Goal: Browse casually

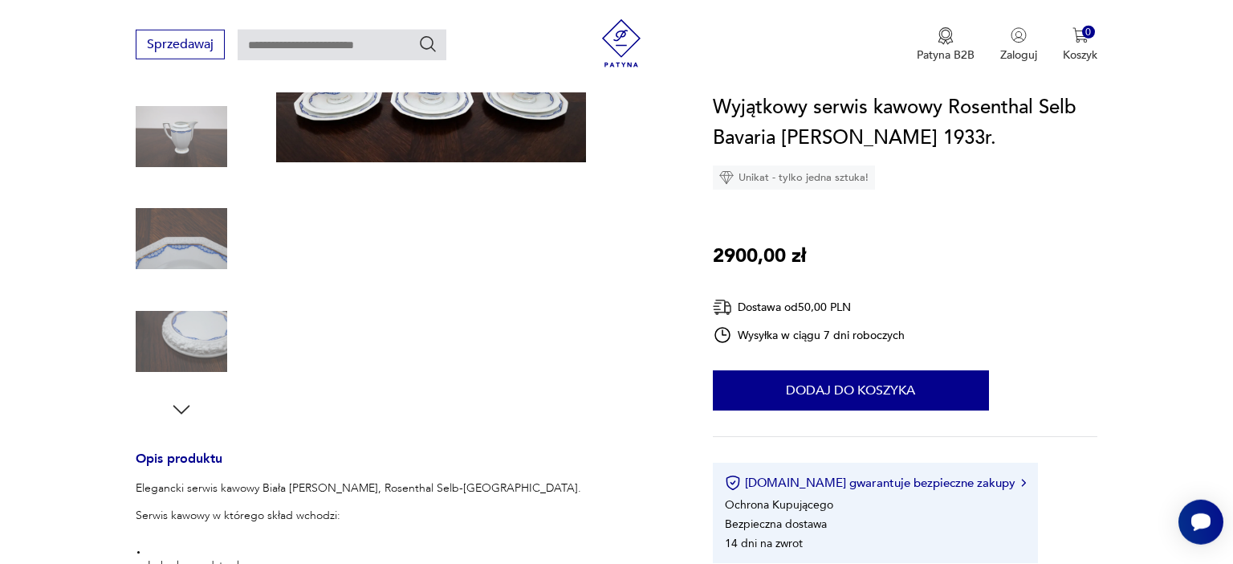
scroll to position [424, 0]
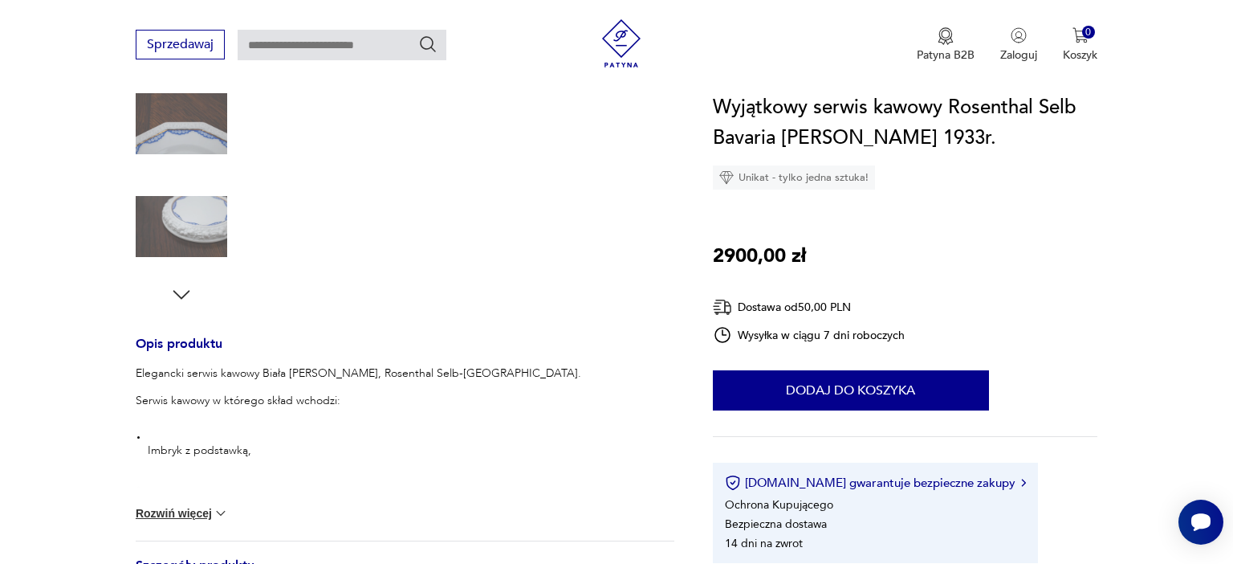
click at [181, 297] on icon "button" at bounding box center [181, 294] width 17 height 9
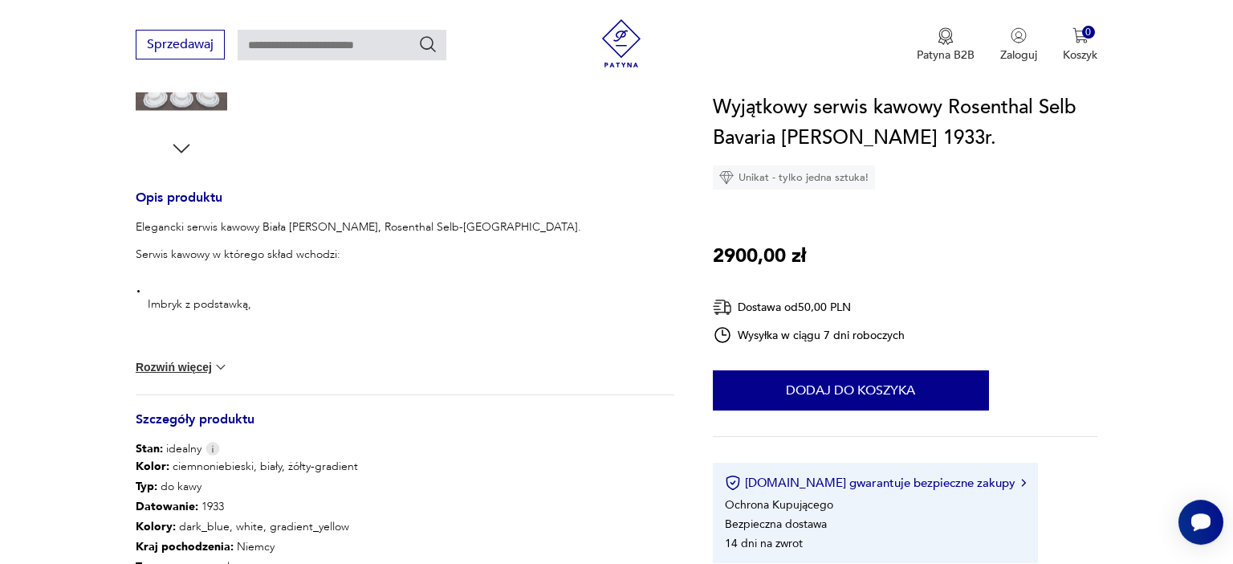
scroll to position [593, 0]
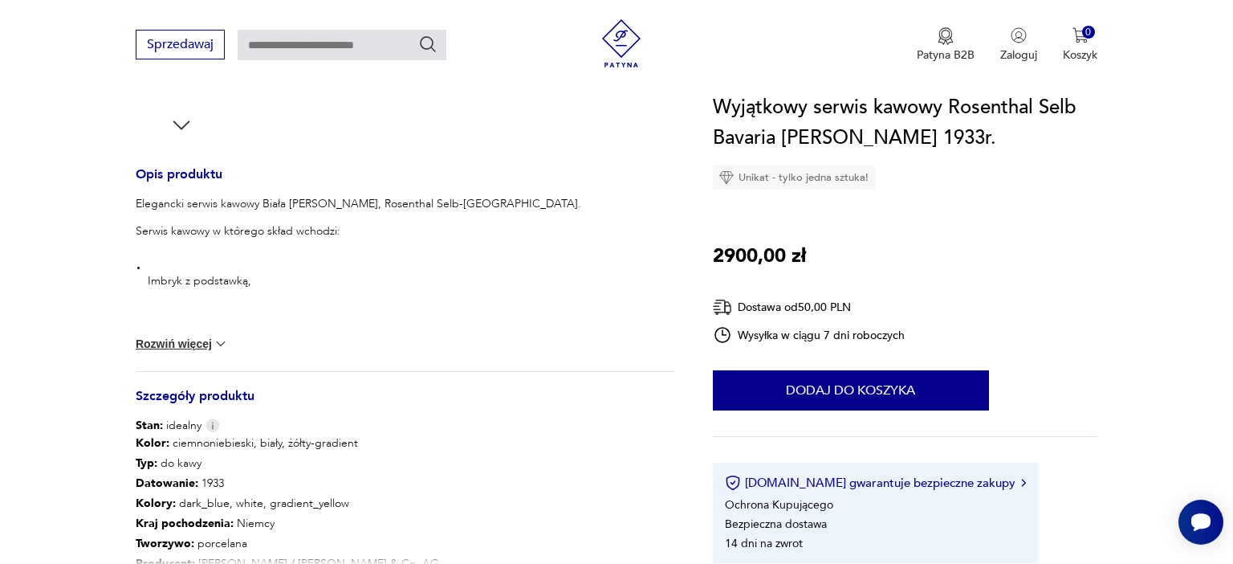
click at [181, 127] on icon "button" at bounding box center [181, 124] width 17 height 9
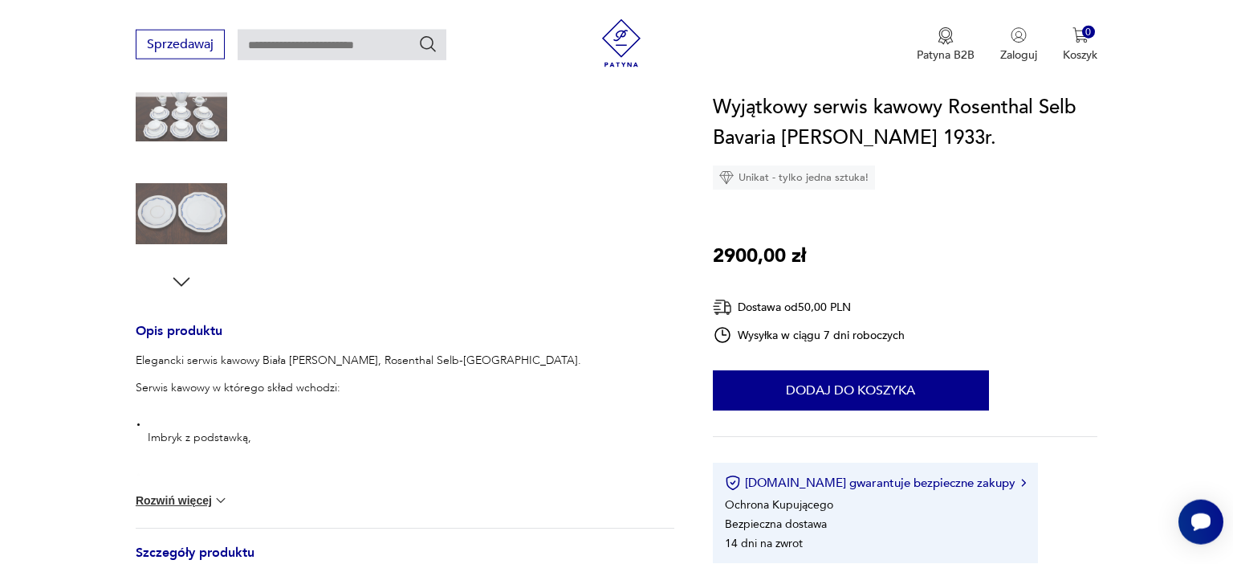
scroll to position [424, 0]
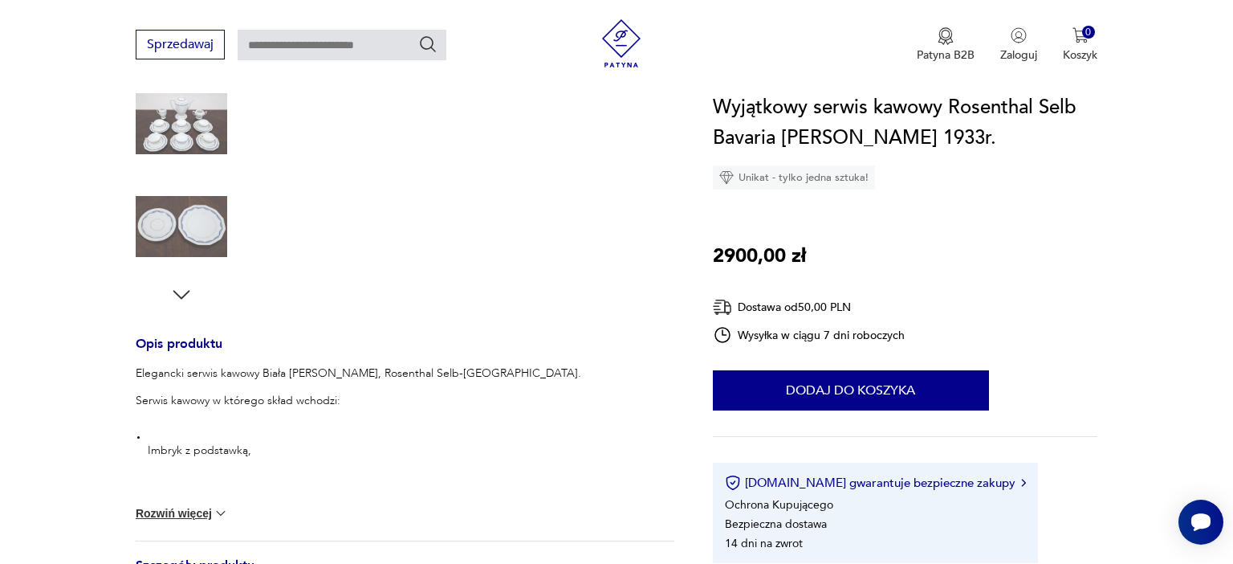
click at [173, 295] on icon "button" at bounding box center [181, 295] width 24 height 24
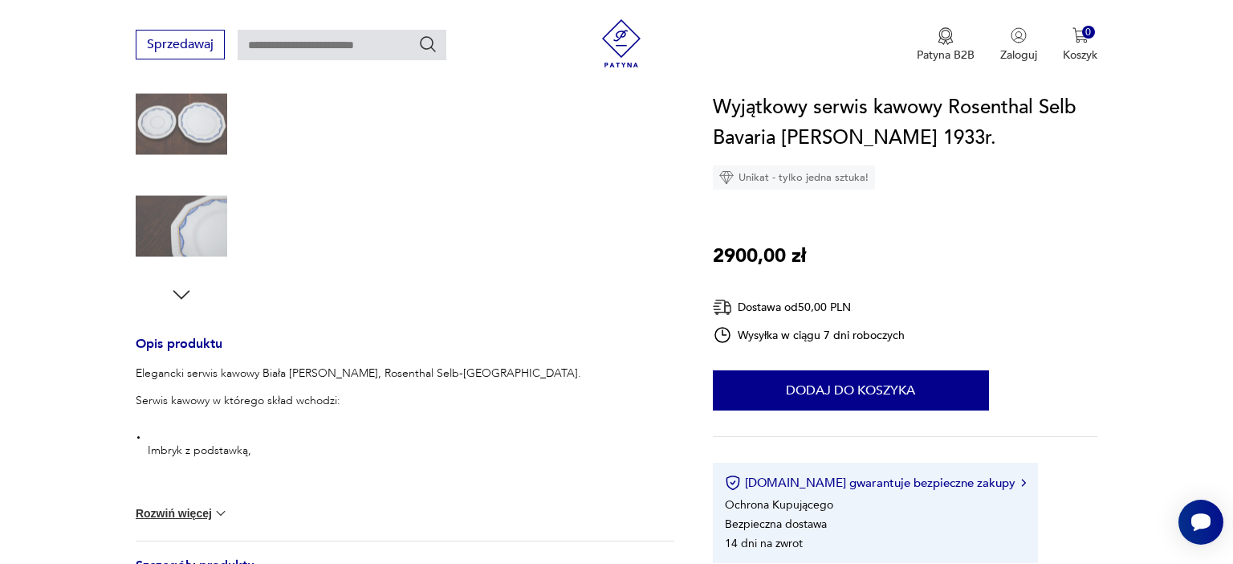
click at [173, 295] on icon "button" at bounding box center [181, 295] width 24 height 24
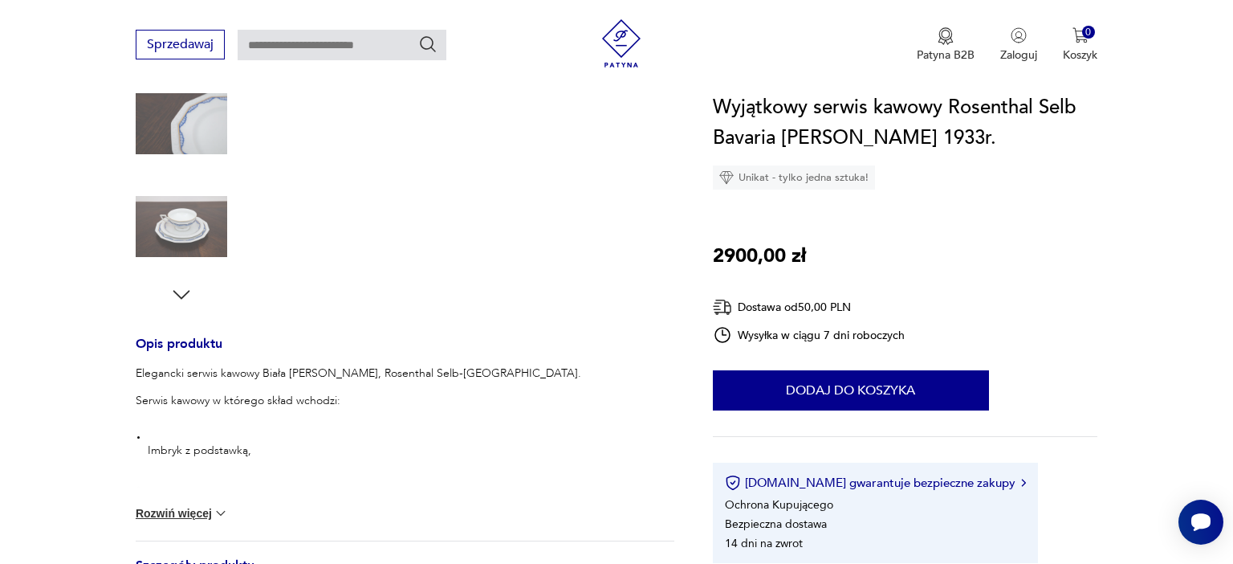
click at [173, 295] on icon "button" at bounding box center [181, 295] width 24 height 24
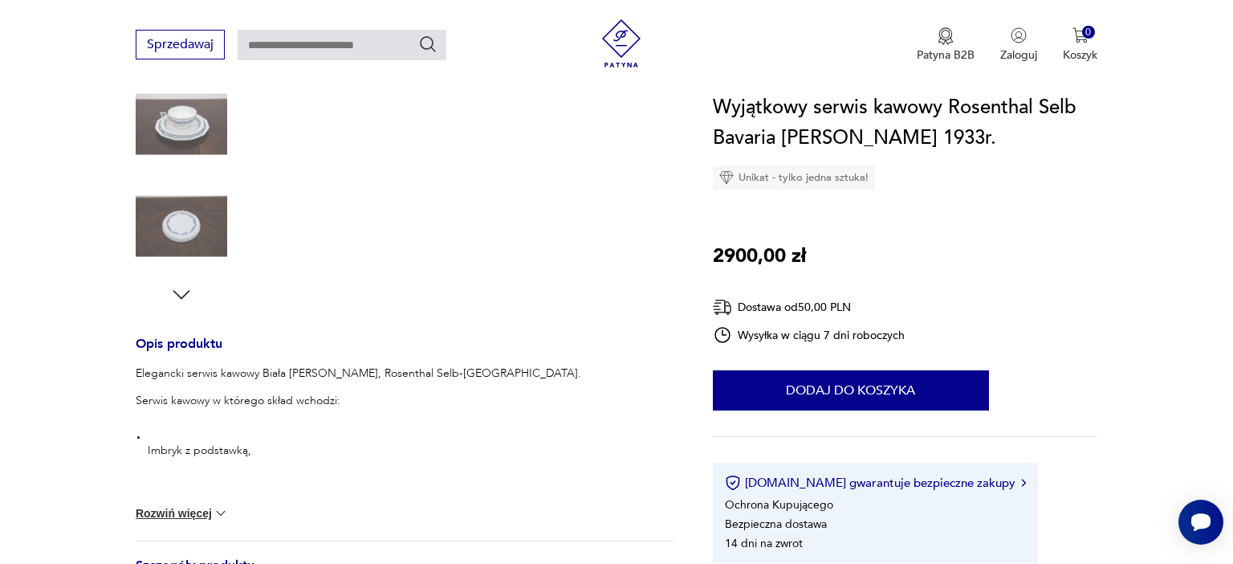
click at [173, 295] on icon "button" at bounding box center [181, 295] width 24 height 24
click at [173, 296] on icon "button" at bounding box center [181, 295] width 24 height 24
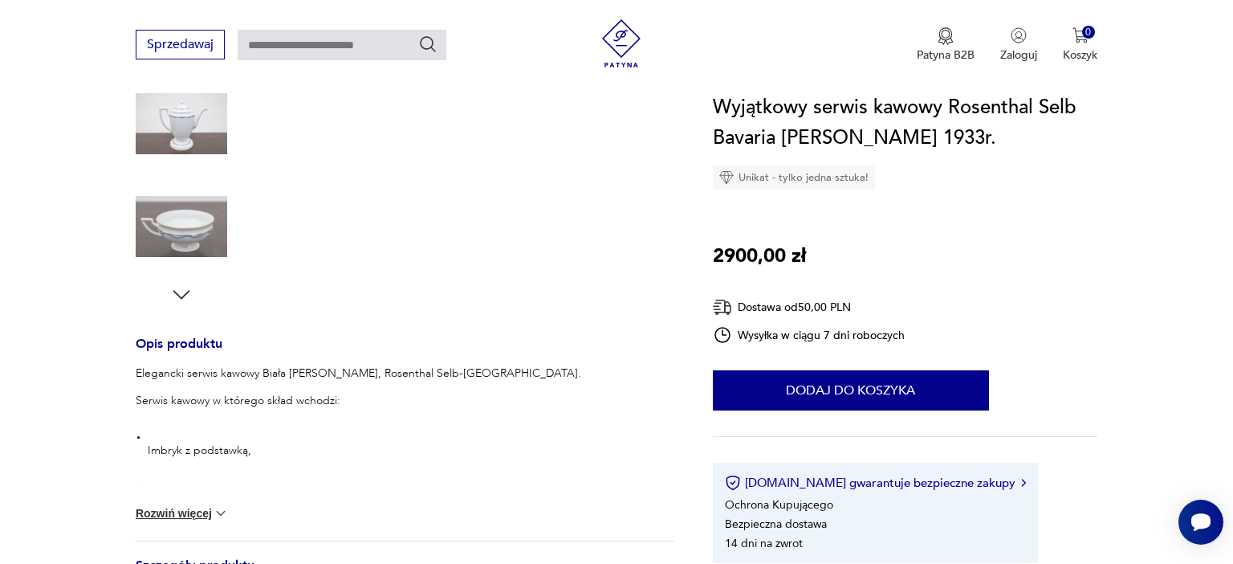
click at [173, 296] on icon "button" at bounding box center [181, 295] width 24 height 24
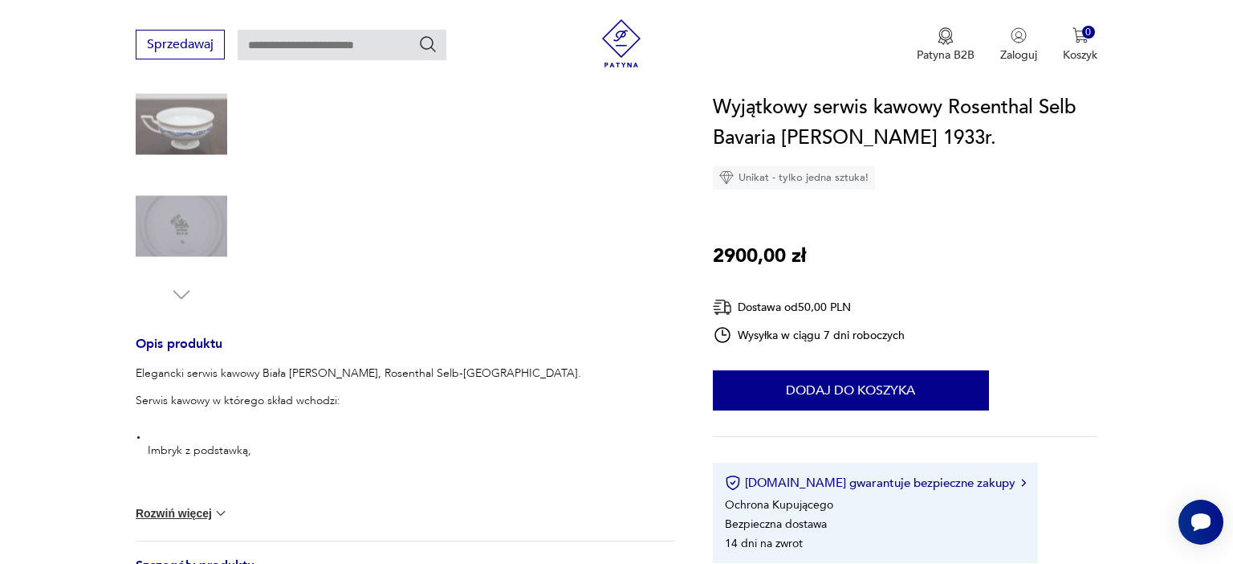
click at [188, 239] on img at bounding box center [182, 227] width 92 height 92
click at [188, 231] on img at bounding box center [182, 227] width 92 height 92
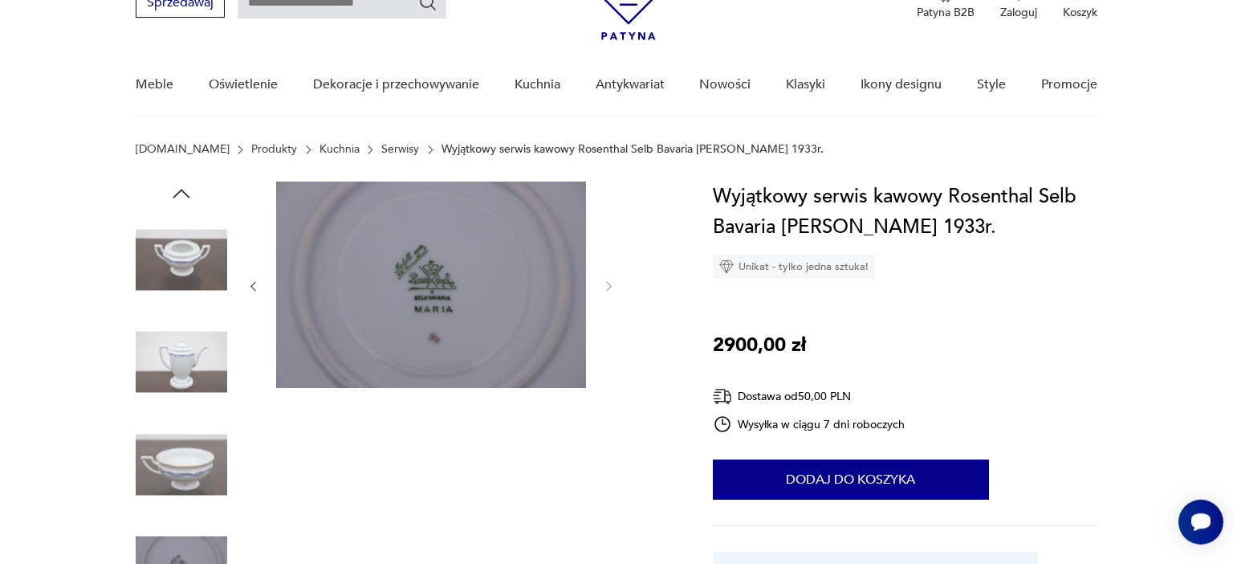
scroll to position [0, 0]
